Goal: Task Accomplishment & Management: Use online tool/utility

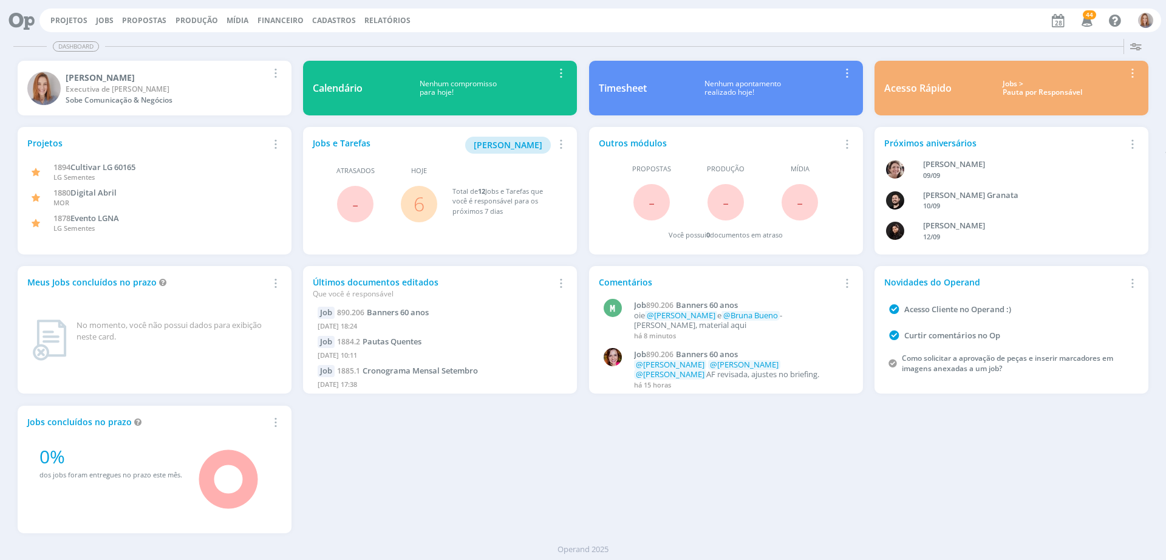
click at [416, 207] on link "6" at bounding box center [419, 204] width 11 height 26
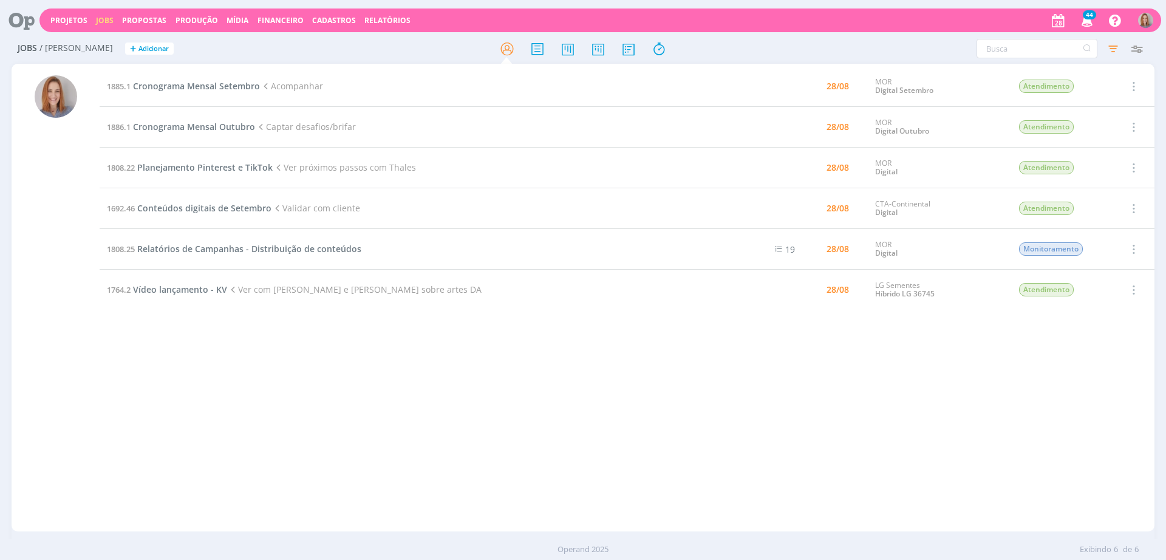
click at [391, 366] on div "1885.1 Cronograma Mensal Setembro Acompanhar 28/08 MOR Digital Setembro Atendim…" at bounding box center [627, 297] width 1055 height 463
click at [221, 168] on span "Planejamento Pinterest e TikTok" at bounding box center [204, 168] width 135 height 12
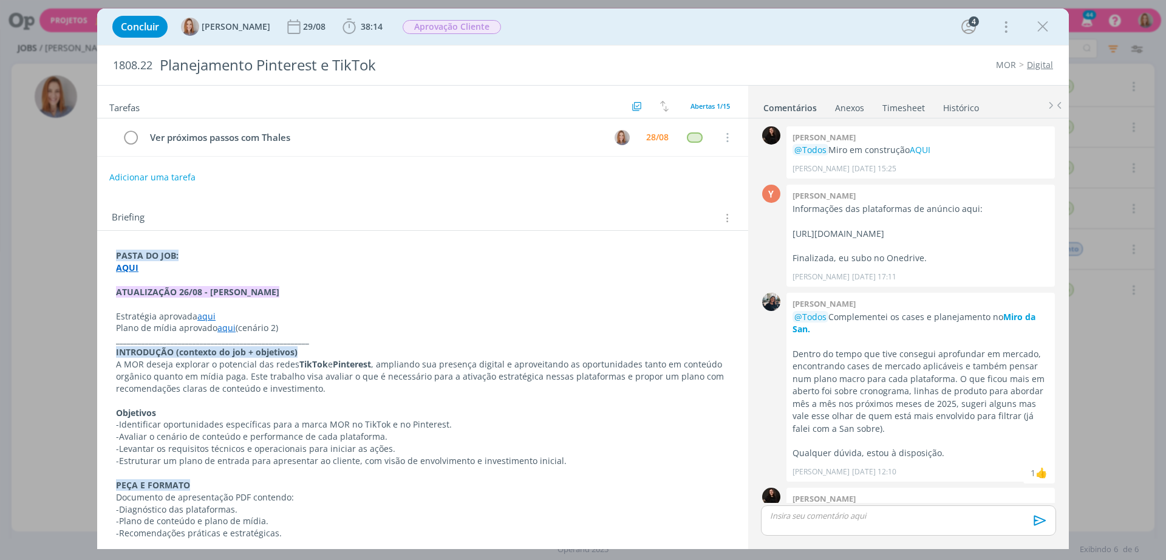
scroll to position [407, 0]
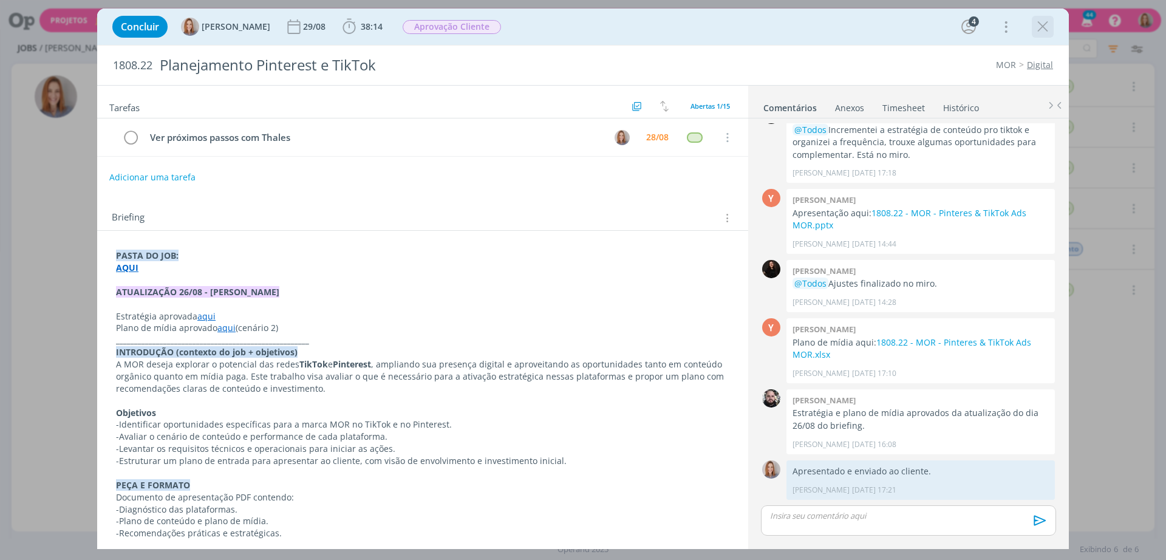
click at [932, 23] on icon "dialog" at bounding box center [1043, 27] width 18 height 18
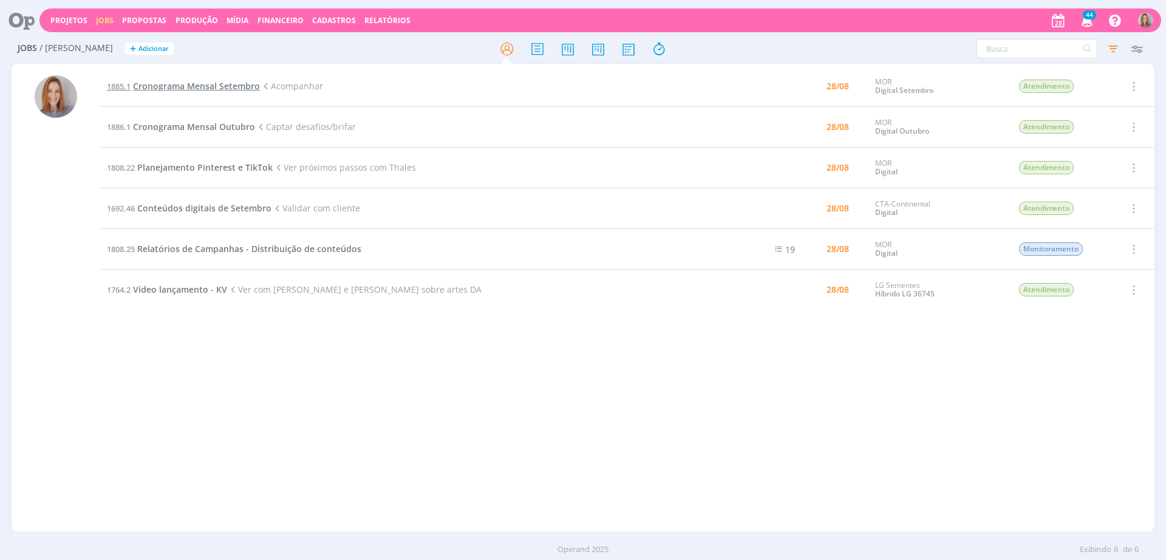
click at [211, 81] on span "Cronograma Mensal Setembro" at bounding box center [196, 86] width 127 height 12
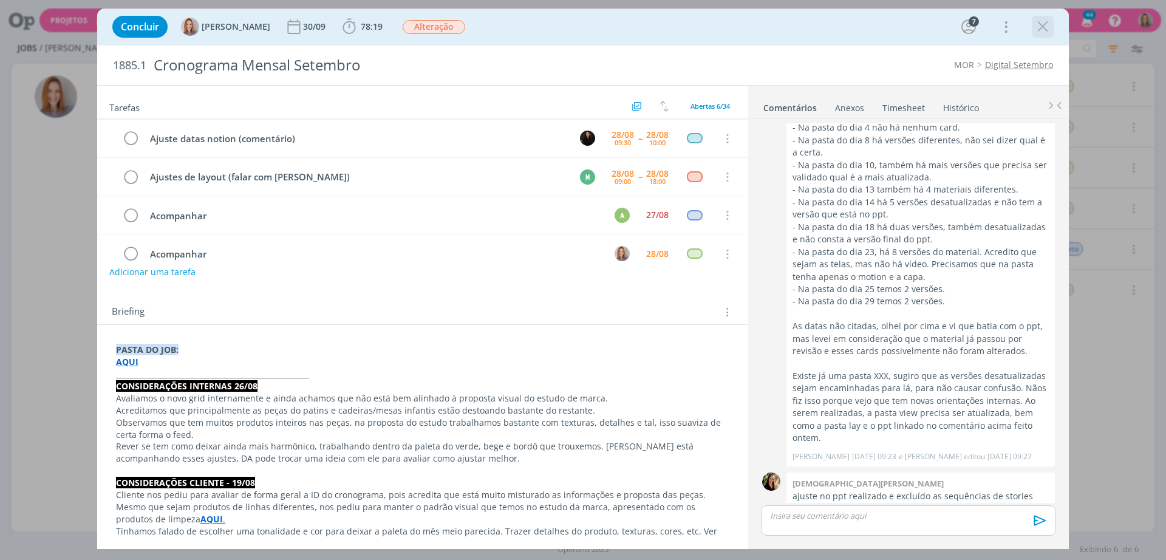
click at [932, 27] on icon "dialog" at bounding box center [1043, 27] width 18 height 18
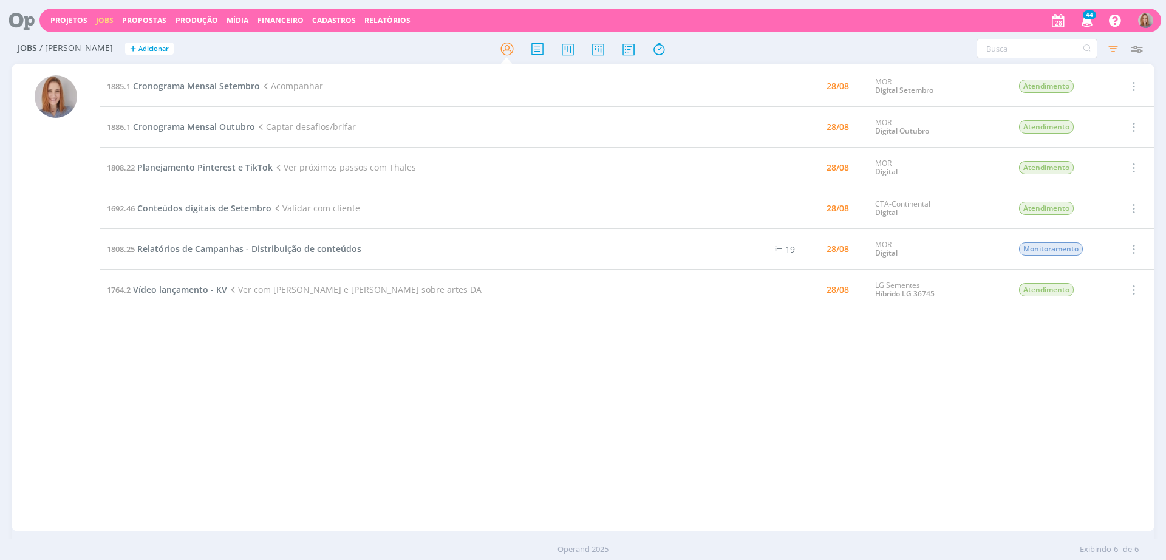
click at [205, 295] on td "1764.2 Vídeo lançamento - KV Ver com [PERSON_NAME] e [PERSON_NAME] sobre artes …" at bounding box center [417, 290] width 635 height 41
click at [215, 287] on span "Vídeo lançamento - KV" at bounding box center [180, 290] width 94 height 12
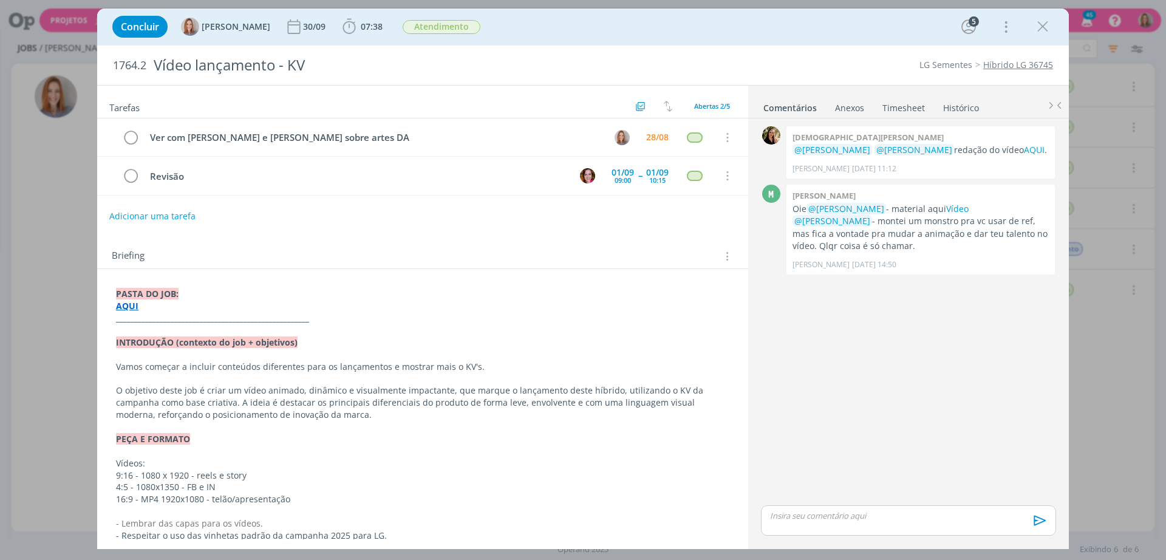
click at [424, 208] on div "Adicionar uma tarefa" at bounding box center [422, 216] width 651 height 22
click at [932, 27] on icon "dialog" at bounding box center [1043, 27] width 18 height 18
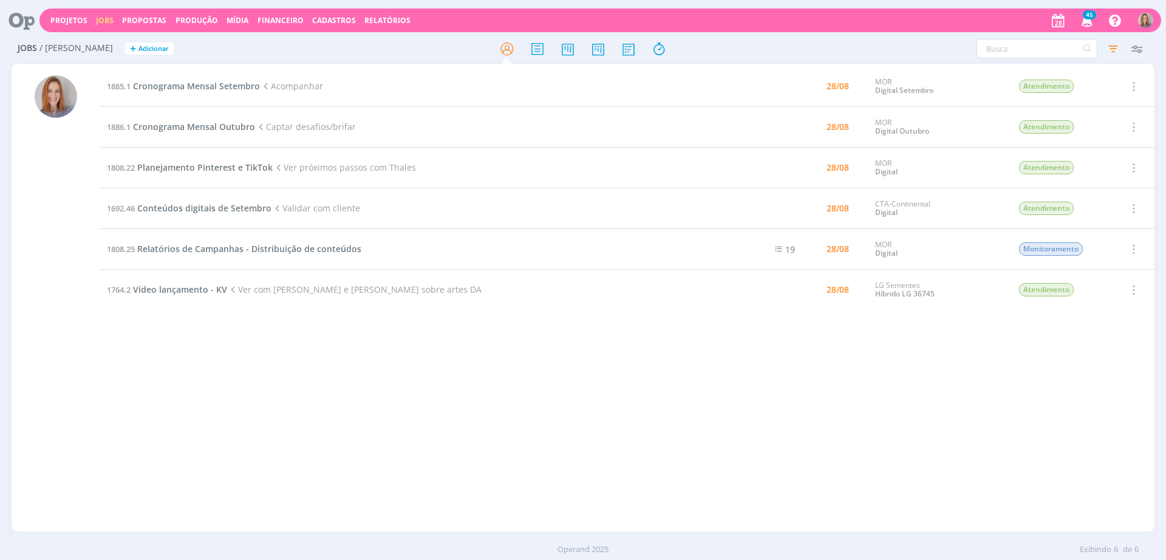
click at [441, 448] on div "1885.1 Cronograma Mensal Setembro Acompanhar 28/08 MOR Digital Setembro Atendim…" at bounding box center [627, 297] width 1055 height 463
click at [309, 404] on div "1885.1 Cronograma Mensal Setembro Acompanhar 28/08 MOR Digital Setembro Atendim…" at bounding box center [627, 297] width 1055 height 463
click at [775, 420] on div "1885.1 Cronograma Mensal Setembro Acompanhar 28/08 MOR Digital Setembro Atendim…" at bounding box center [627, 297] width 1055 height 463
drag, startPoint x: 283, startPoint y: 474, endPoint x: 279, endPoint y: 446, distance: 28.3
click at [284, 448] on div "1885.1 Cronograma Mensal Setembro Acompanhar 28/08 MOR Digital Setembro Atendim…" at bounding box center [627, 297] width 1055 height 463
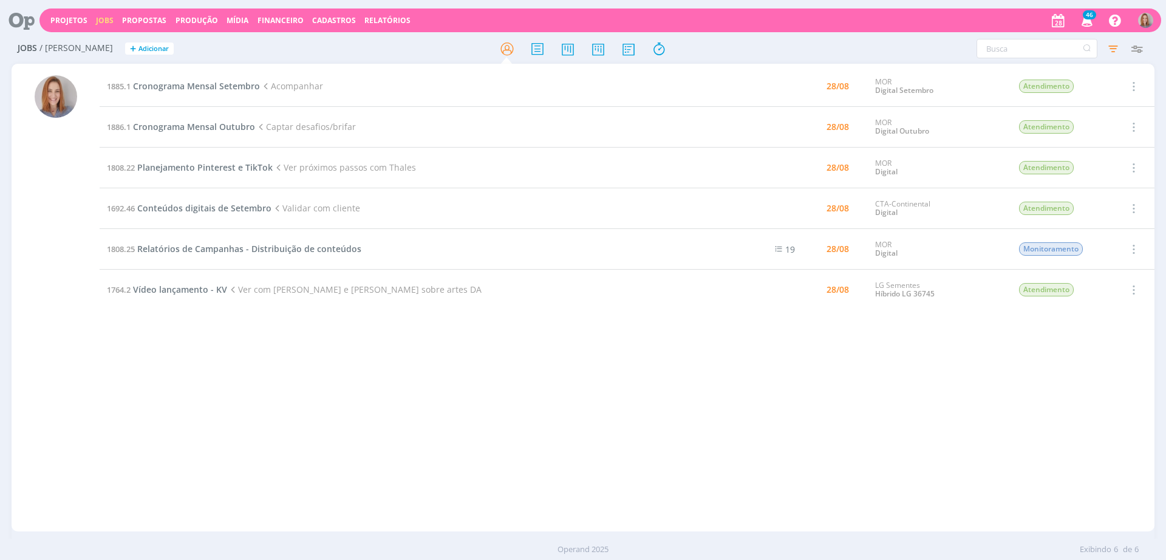
click at [346, 437] on div "1885.1 Cronograma Mensal Setembro Acompanhar 28/08 MOR Digital Setembro Atendim…" at bounding box center [627, 297] width 1055 height 463
